Goal: Find specific page/section: Find specific page/section

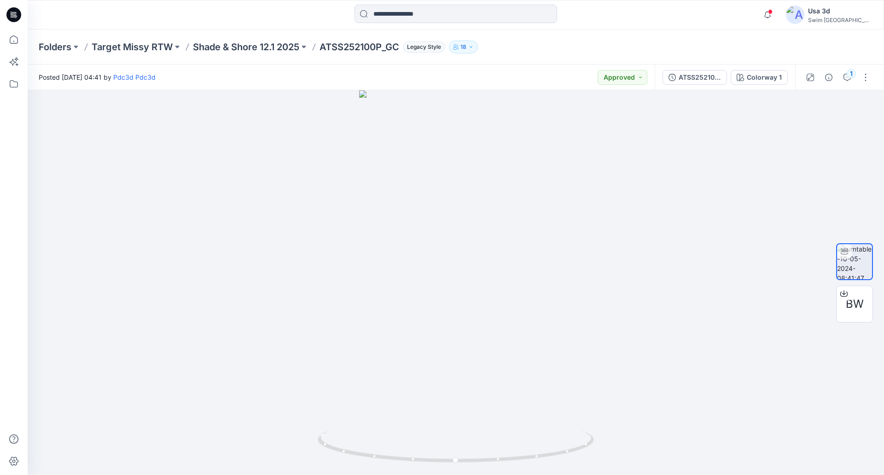
click at [16, 19] on icon at bounding box center [13, 14] width 15 height 15
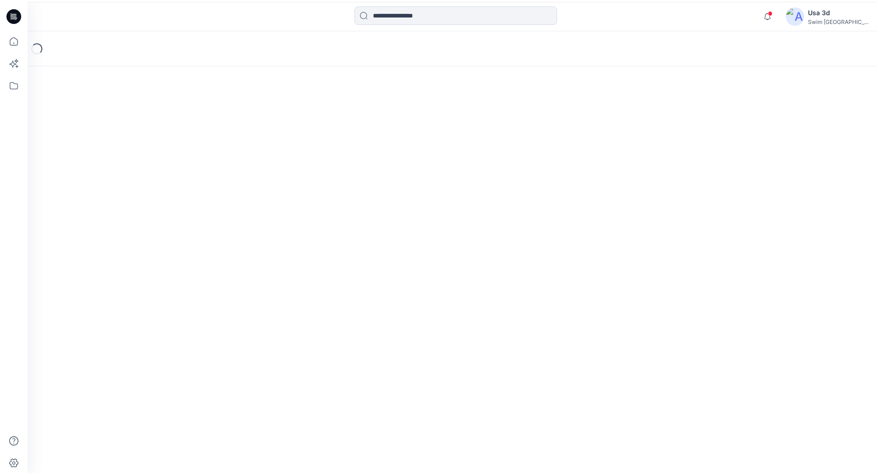
scroll to position [138, 0]
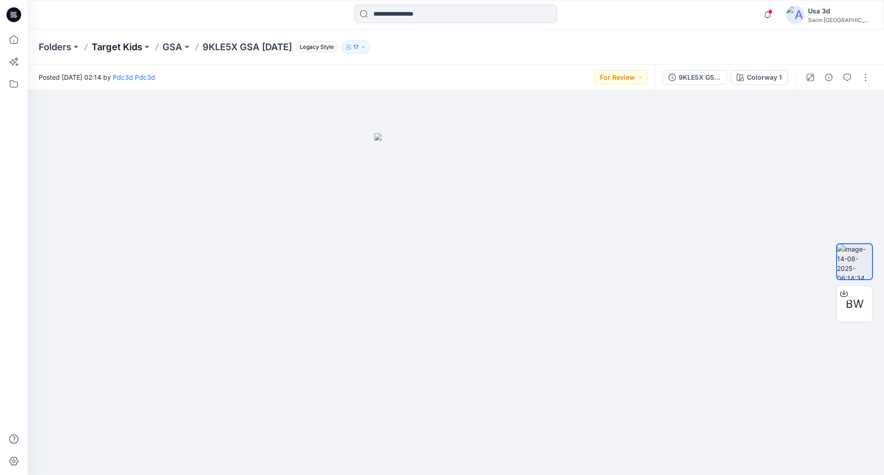
click at [120, 43] on p "Target Kids" at bounding box center [117, 47] width 51 height 13
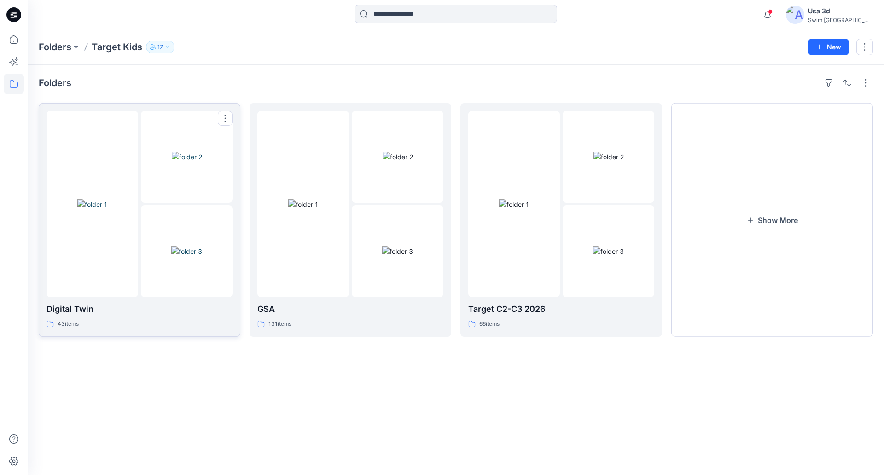
click at [183, 246] on img at bounding box center [186, 251] width 31 height 10
